Goal: Task Accomplishment & Management: Manage account settings

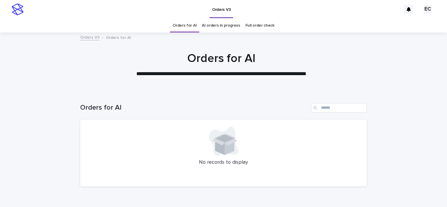
click at [212, 25] on link "AI orders in progress" at bounding box center [221, 26] width 38 height 14
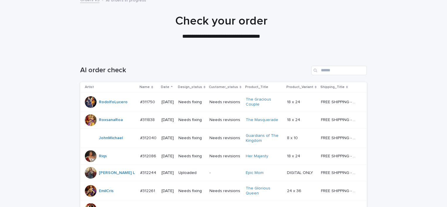
scroll to position [37, 0]
click at [207, 102] on td "Needs fixing" at bounding box center [191, 103] width 31 height 20
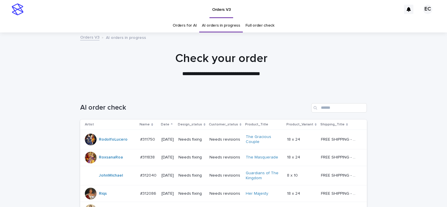
scroll to position [19, 0]
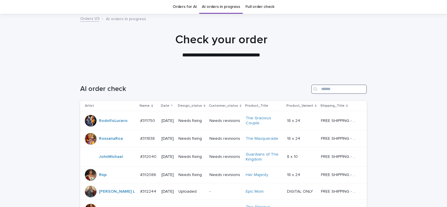
click at [335, 89] on input "Search" at bounding box center [339, 89] width 56 height 9
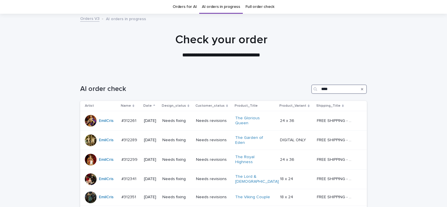
type input "****"
click at [356, 71] on div at bounding box center [221, 43] width 443 height 59
click at [337, 90] on input "****" at bounding box center [339, 89] width 56 height 9
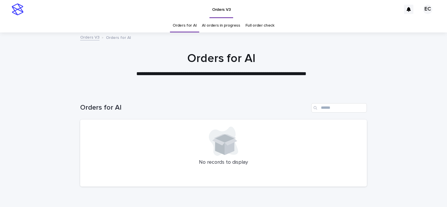
click at [223, 28] on link "AI orders in progress" at bounding box center [221, 26] width 38 height 14
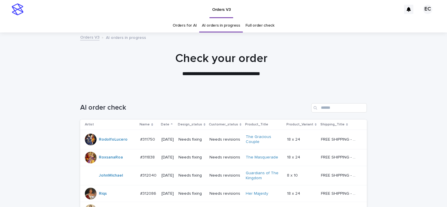
click at [198, 140] on p "Needs fixing" at bounding box center [192, 139] width 26 height 5
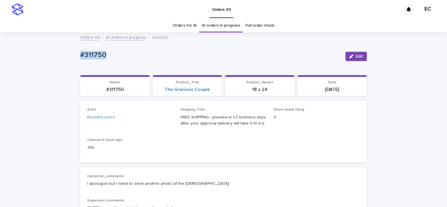
drag, startPoint x: 75, startPoint y: 51, endPoint x: 107, endPoint y: 55, distance: 31.8
copy p "#311750"
click at [211, 29] on link "AI orders in progress" at bounding box center [221, 26] width 38 height 14
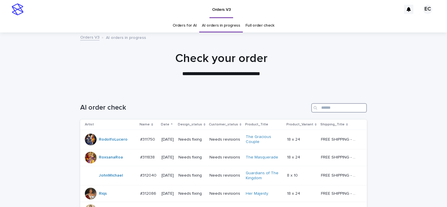
click at [309, 108] on input "Search" at bounding box center [339, 107] width 56 height 9
type input "*"
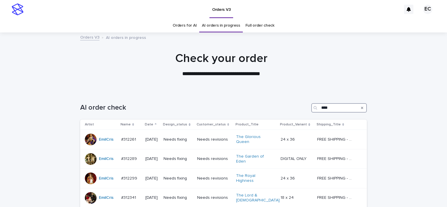
type input "****"
click at [309, 69] on div "**********" at bounding box center [221, 65] width 293 height 26
click at [309, 56] on div "**********" at bounding box center [221, 65] width 443 height 26
click at [309, 77] on div "**********" at bounding box center [221, 65] width 293 height 26
click at [309, 76] on div "**********" at bounding box center [221, 65] width 293 height 26
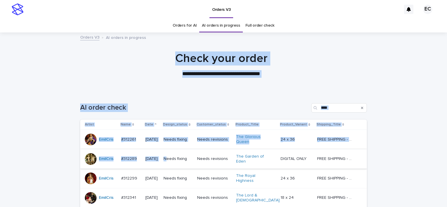
drag, startPoint x: 172, startPoint y: 101, endPoint x: 176, endPoint y: 162, distance: 60.7
click at [185, 83] on div at bounding box center [221, 62] width 443 height 59
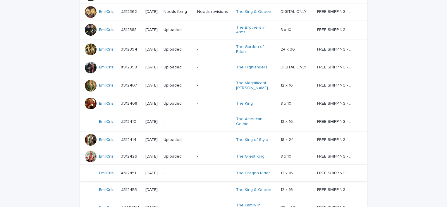
scroll to position [232, 0]
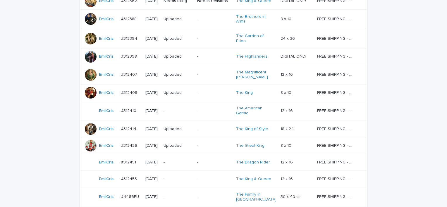
click at [193, 106] on div "-" at bounding box center [178, 111] width 29 height 10
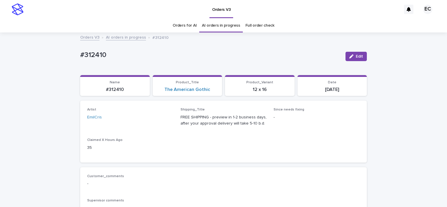
click at [309, 57] on span "Edit" at bounding box center [359, 56] width 7 height 4
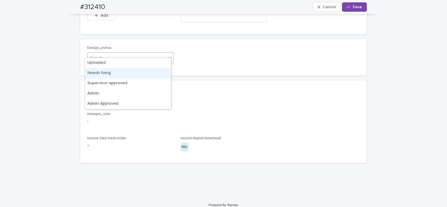
scroll to position [388, 0]
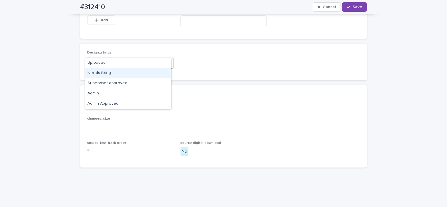
click at [211, 73] on div "Design_status option Needs fixing focused, 2 of 5. 5 results available. Use Up …" at bounding box center [223, 62] width 273 height 23
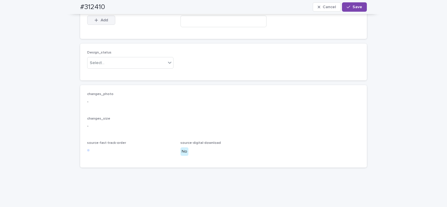
click at [105, 22] on span "Add" at bounding box center [104, 20] width 7 height 4
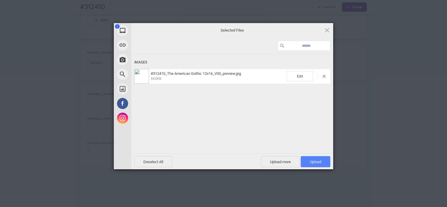
click at [309, 162] on span "Upload 1" at bounding box center [315, 162] width 11 height 4
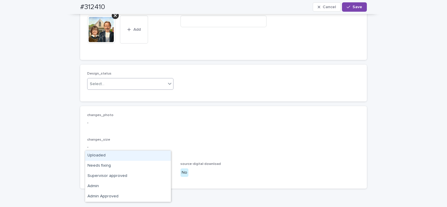
click at [142, 153] on div "Uploaded" at bounding box center [128, 156] width 86 height 10
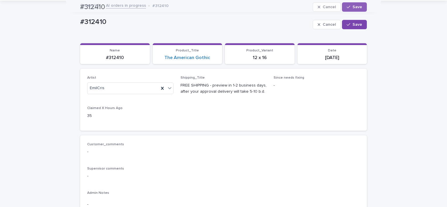
scroll to position [0, 0]
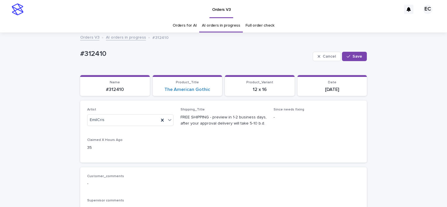
click at [309, 55] on span "Save" at bounding box center [358, 56] width 10 height 4
click at [107, 54] on p "#312410" at bounding box center [210, 55] width 261 height 8
copy p "#312410"
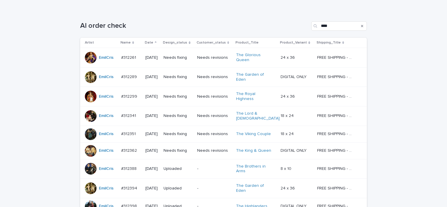
scroll to position [83, 0]
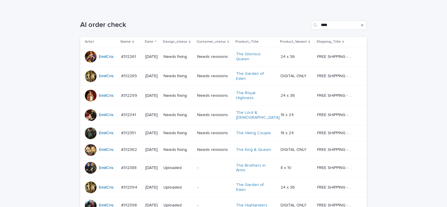
click at [182, 75] on div "Needs fixing" at bounding box center [178, 76] width 29 height 10
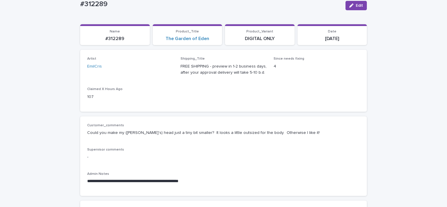
scroll to position [52, 0]
click at [309, 7] on button "Edit" at bounding box center [356, 4] width 21 height 9
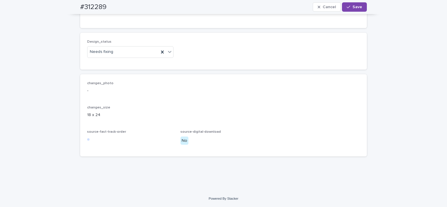
scroll to position [630, 0]
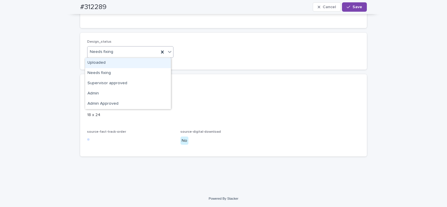
click at [129, 62] on div "Uploaded" at bounding box center [128, 63] width 86 height 10
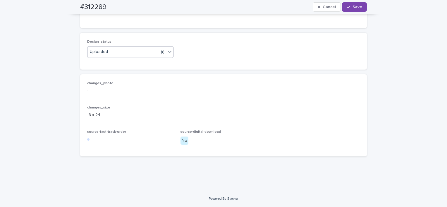
click at [309, 8] on span "Save" at bounding box center [358, 7] width 10 height 4
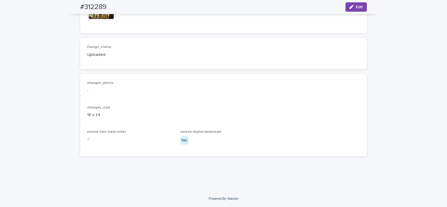
scroll to position [616, 0]
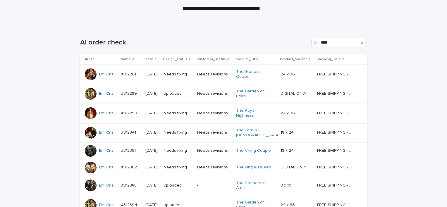
scroll to position [66, 0]
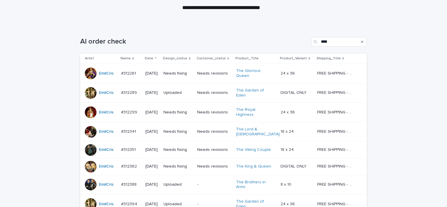
click at [179, 110] on p "Needs fixing" at bounding box center [178, 112] width 29 height 5
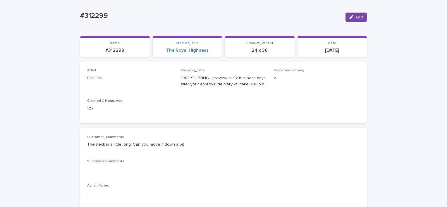
scroll to position [39, 0]
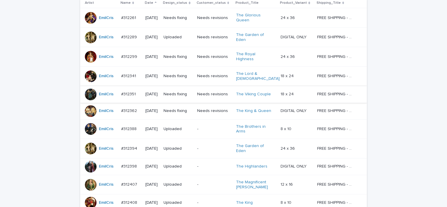
scroll to position [123, 0]
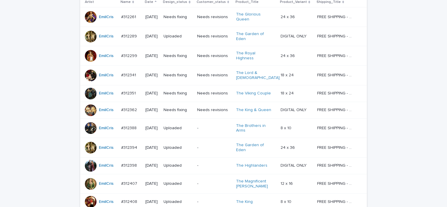
click at [179, 71] on div "Needs fixing" at bounding box center [178, 76] width 29 height 10
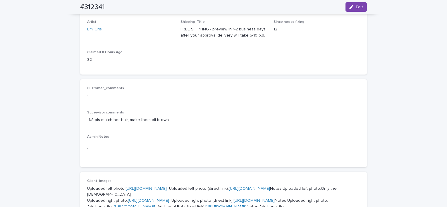
scroll to position [90, 0]
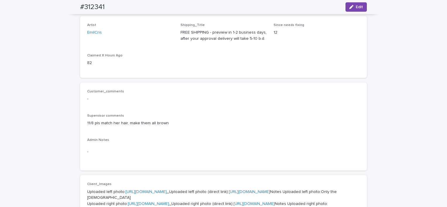
click at [309, 7] on span "Edit" at bounding box center [359, 7] width 7 height 4
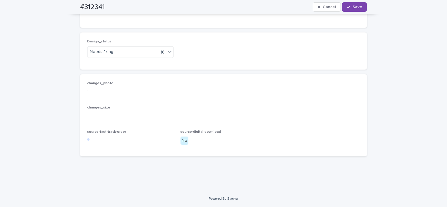
scroll to position [464, 0]
click at [101, 11] on span "Add" at bounding box center [104, 9] width 7 height 4
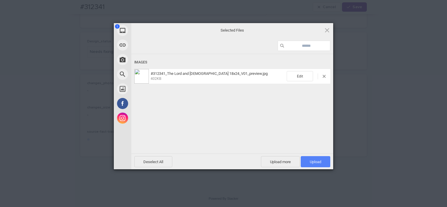
click at [303, 159] on span "Upload 1" at bounding box center [316, 161] width 30 height 11
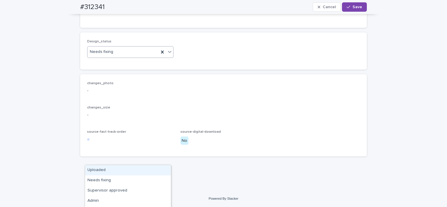
click at [141, 173] on div "Uploaded" at bounding box center [128, 170] width 86 height 10
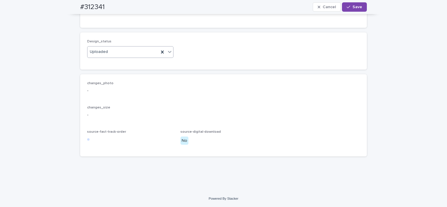
click at [309, 9] on button "Save" at bounding box center [354, 6] width 25 height 9
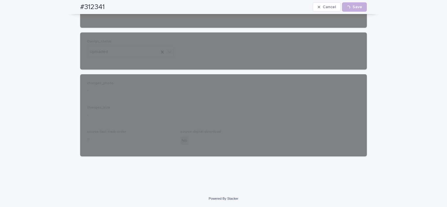
click at [74, 4] on div "#312341 Cancel Loading... Save" at bounding box center [223, 7] width 315 height 14
click at [107, 8] on div "#312341 Cancel Loading... Save" at bounding box center [223, 7] width 287 height 14
copy h2 "#312341"
